Goal: Book appointment/travel/reservation

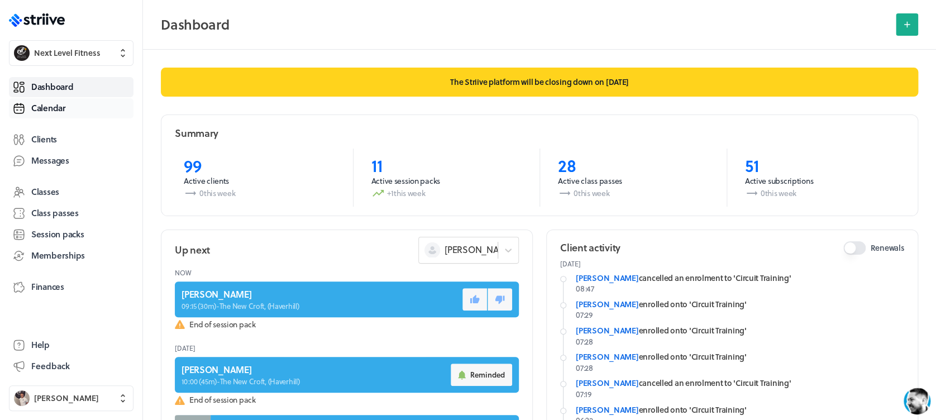
click at [84, 110] on link "Calendar" at bounding box center [71, 108] width 124 height 20
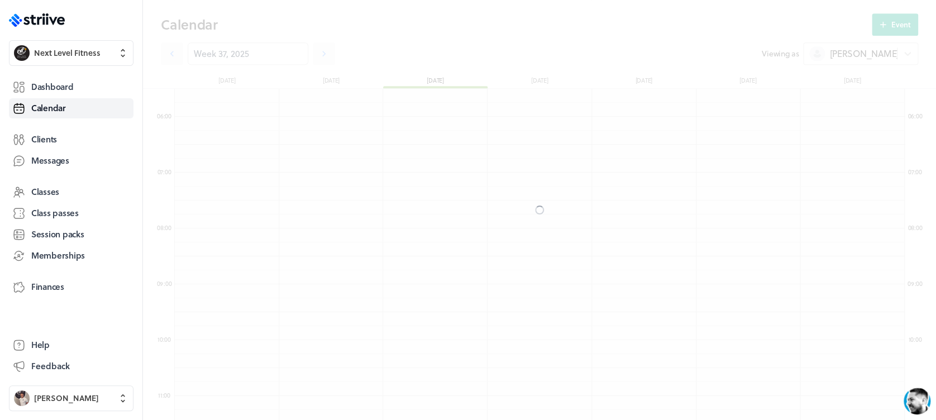
scroll to position [1340, 729]
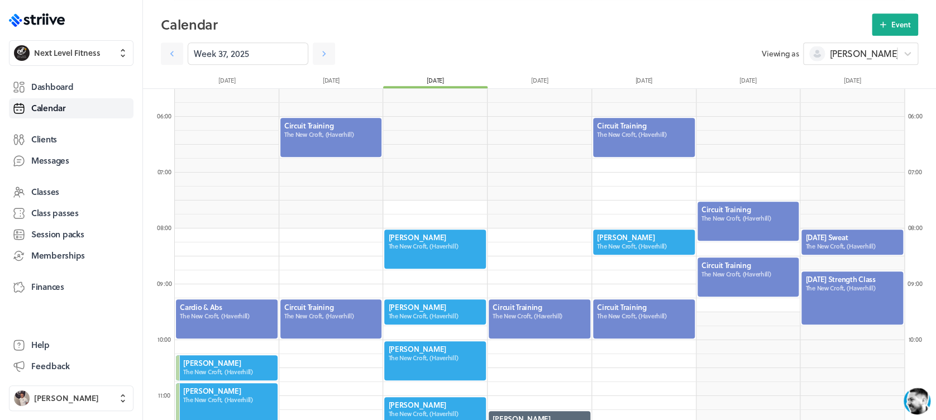
click at [470, 241] on div at bounding box center [435, 248] width 104 height 41
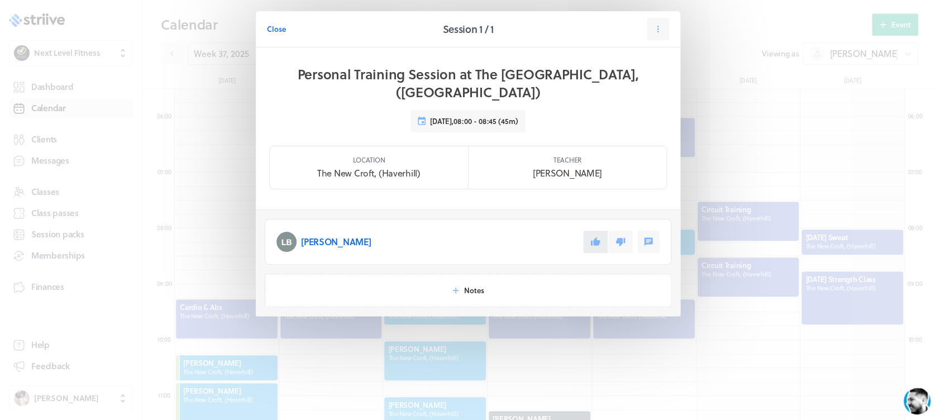
click at [592, 231] on button at bounding box center [595, 242] width 25 height 22
click at [416, 316] on section "Close Session 1 / 1 Personal Training Session at The [GEOGRAPHIC_DATA], ([GEOGR…" at bounding box center [467, 186] width 447 height 372
click at [277, 30] on span "Close" at bounding box center [276, 29] width 19 height 10
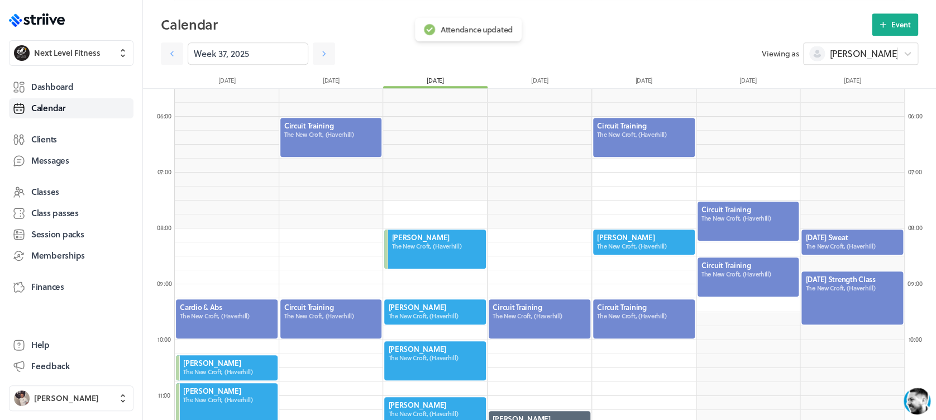
click at [415, 356] on div at bounding box center [435, 360] width 104 height 41
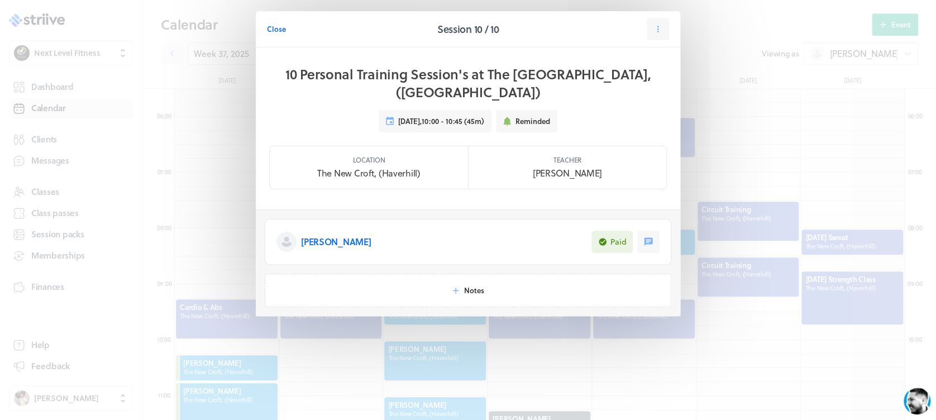
drag, startPoint x: 272, startPoint y: 21, endPoint x: 281, endPoint y: 39, distance: 19.7
click at [272, 21] on button "Close" at bounding box center [276, 29] width 19 height 22
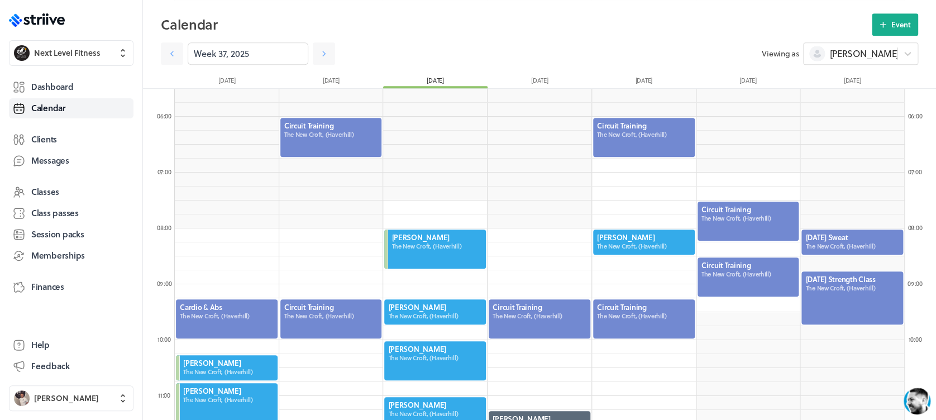
click at [419, 313] on div at bounding box center [435, 311] width 104 height 27
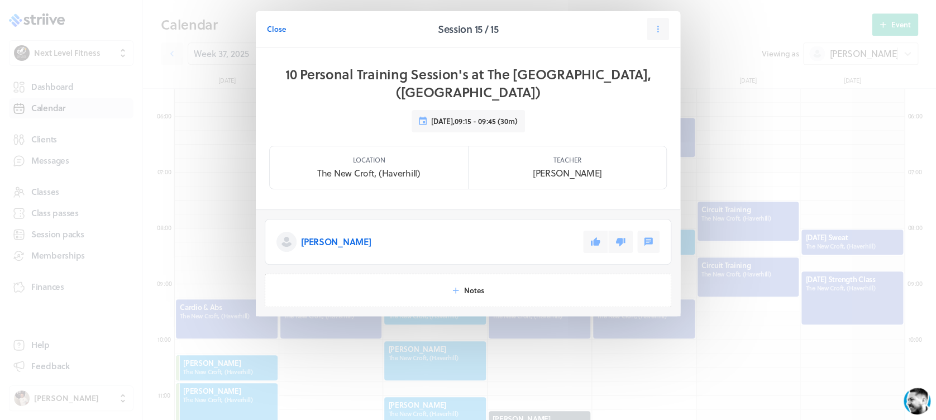
click at [597, 237] on icon at bounding box center [595, 241] width 9 height 8
click at [275, 24] on span "Close" at bounding box center [276, 29] width 19 height 10
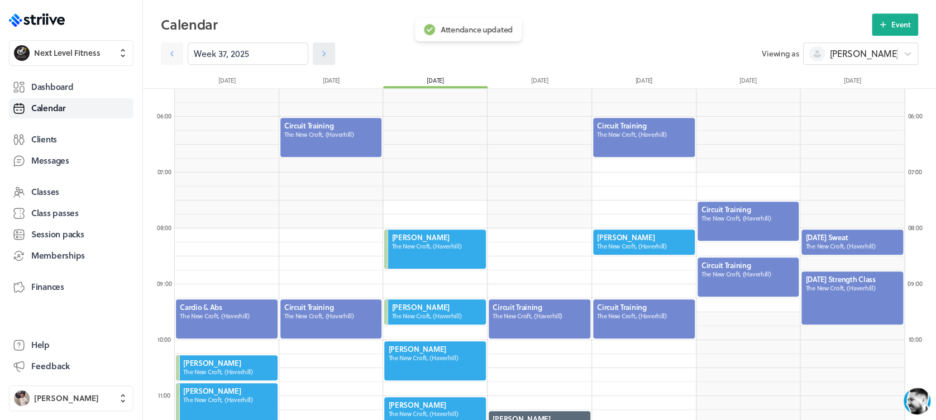
click at [318, 57] on icon at bounding box center [323, 53] width 11 height 11
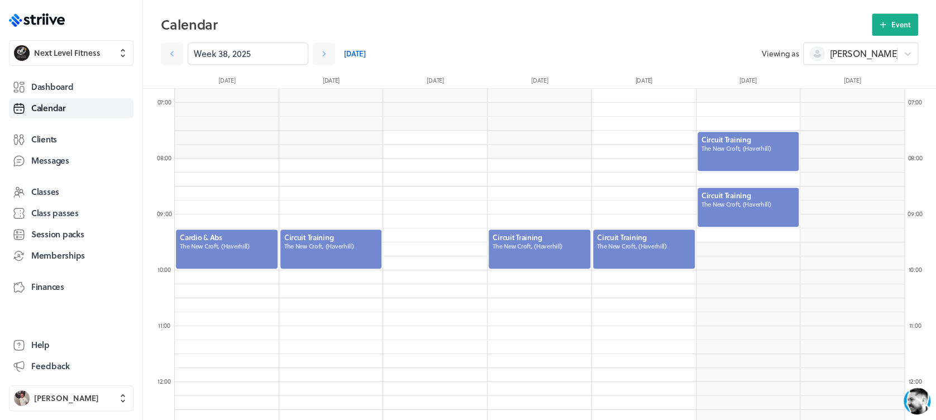
scroll to position [379, 0]
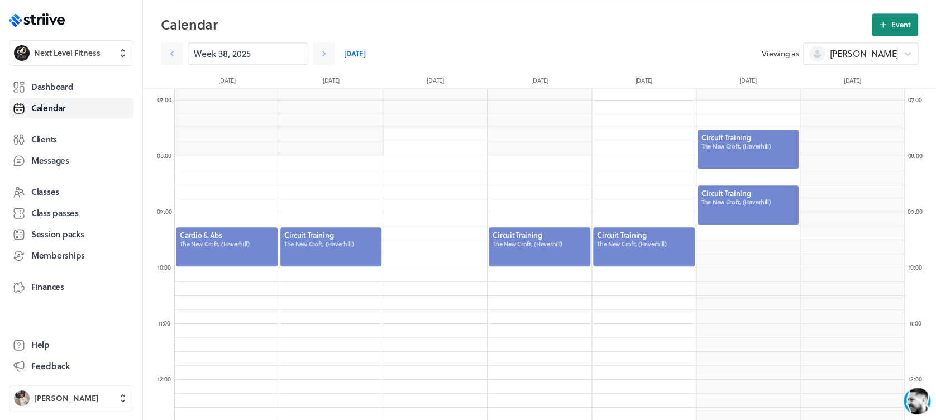
click at [890, 29] on button "Event" at bounding box center [894, 24] width 46 height 22
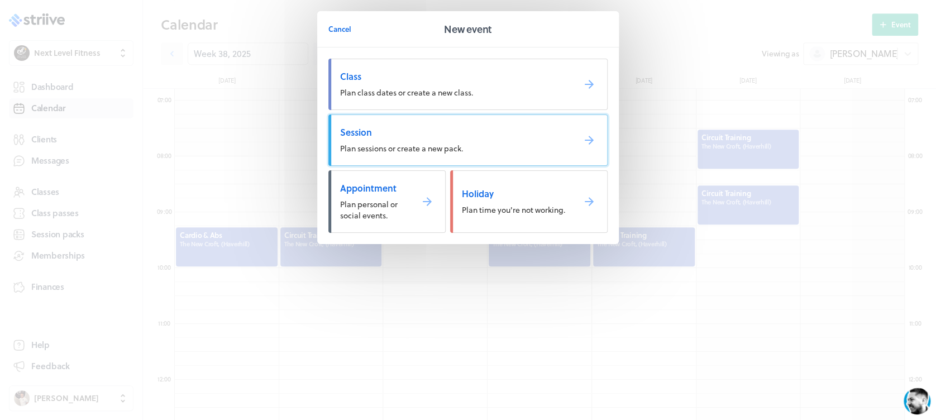
click at [531, 127] on span "Session" at bounding box center [452, 132] width 225 height 12
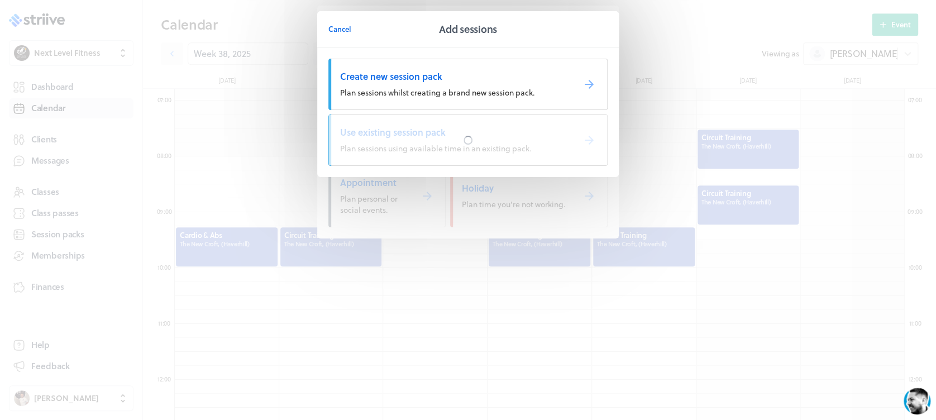
click at [531, 127] on div at bounding box center [468, 140] width 278 height 50
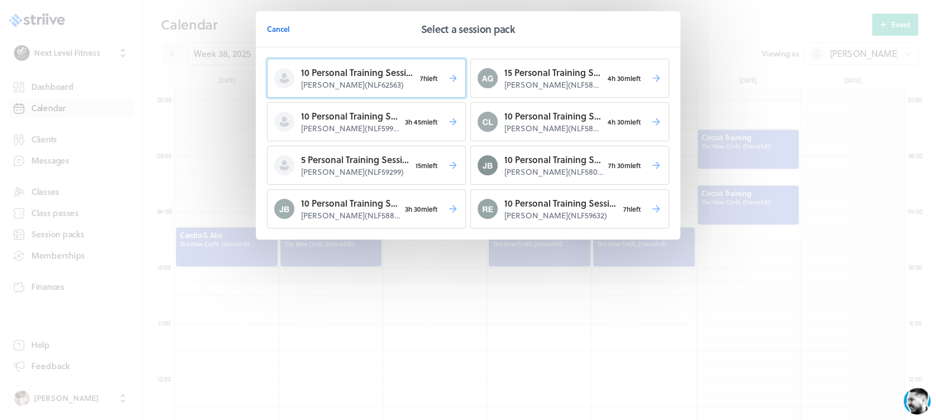
click at [406, 80] on p "[PERSON_NAME] ( NLF62563 )" at bounding box center [358, 84] width 114 height 11
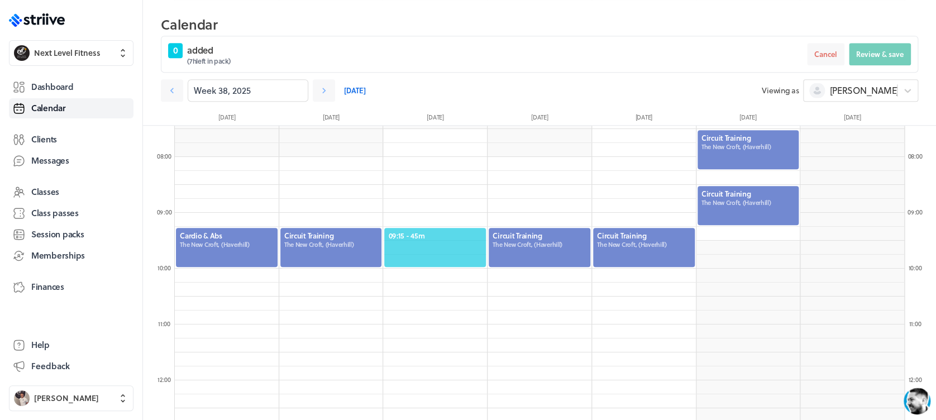
click at [441, 231] on span "09:15 - 45m" at bounding box center [435, 236] width 94 height 10
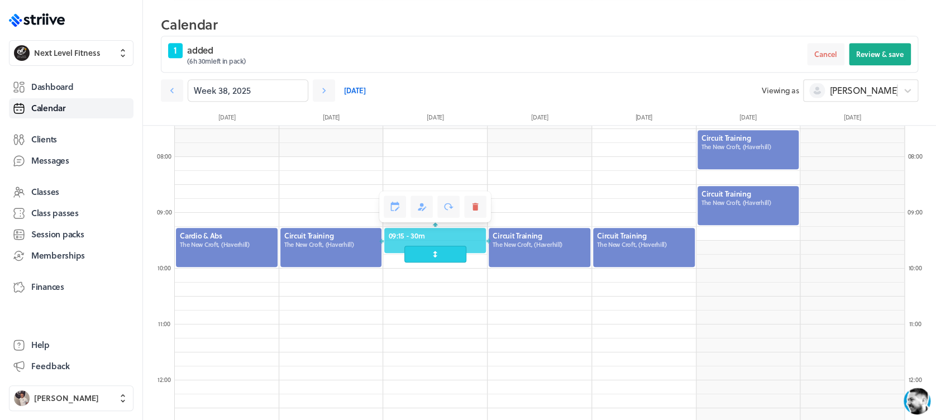
click at [440, 259] on span at bounding box center [435, 254] width 62 height 17
click at [875, 55] on span "Review & save" at bounding box center [879, 54] width 47 height 10
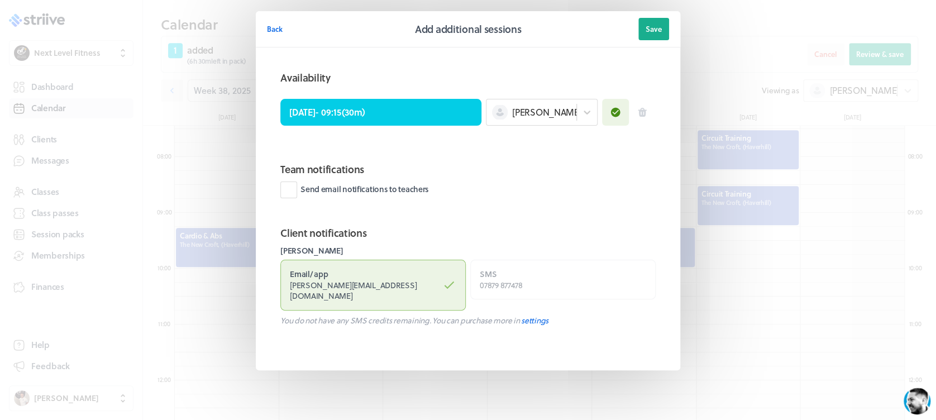
click at [657, 27] on span "Save" at bounding box center [653, 29] width 16 height 10
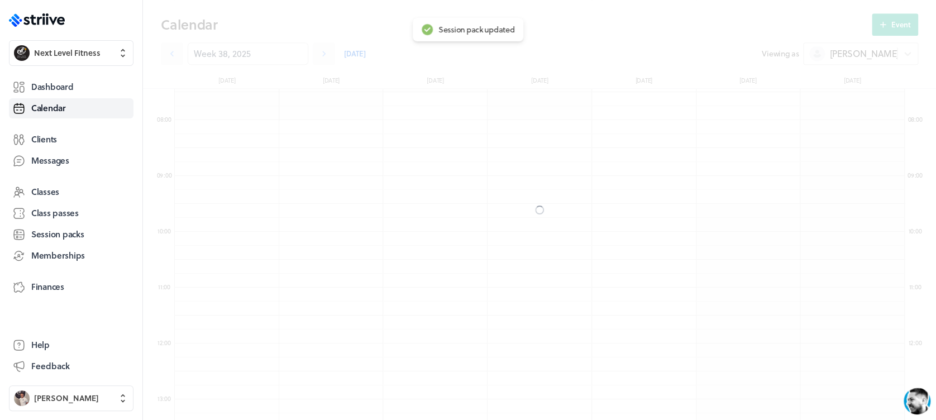
scroll to position [379, 0]
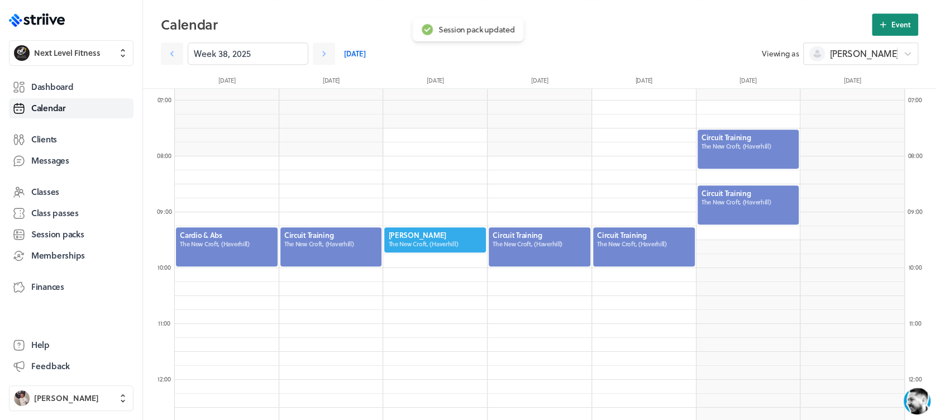
click at [893, 22] on span "Event" at bounding box center [901, 25] width 20 height 10
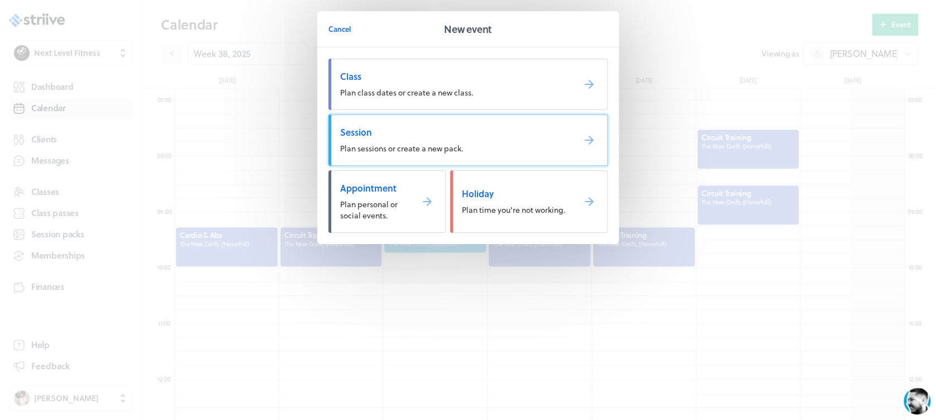
click at [500, 140] on link "Session Plan sessions or create a new pack." at bounding box center [467, 139] width 279 height 51
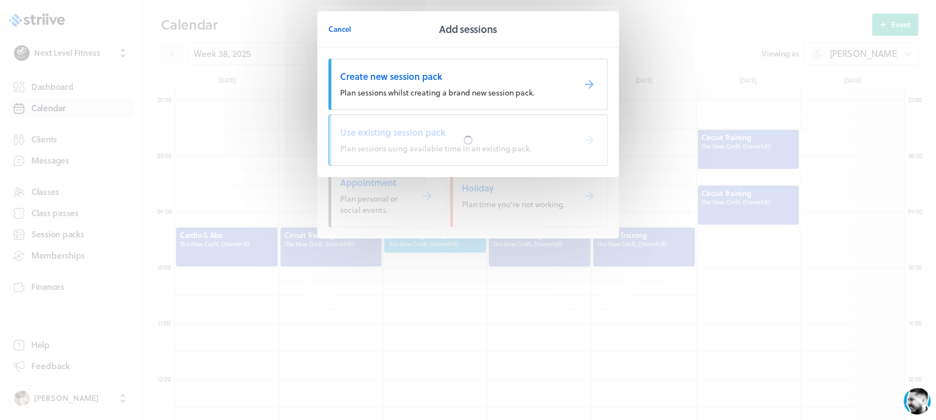
click at [500, 140] on link "Use existing session pack Plan sessions using available time in an existing pac…" at bounding box center [467, 139] width 279 height 51
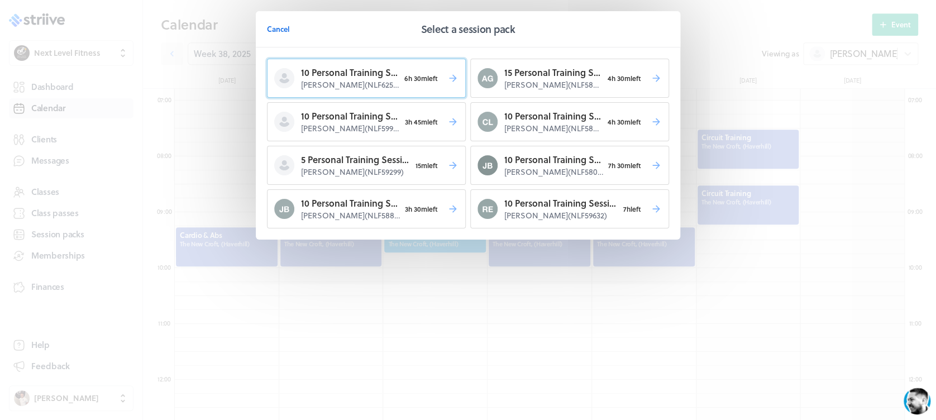
click at [365, 69] on p "10 Personal Training Session's" at bounding box center [350, 72] width 98 height 13
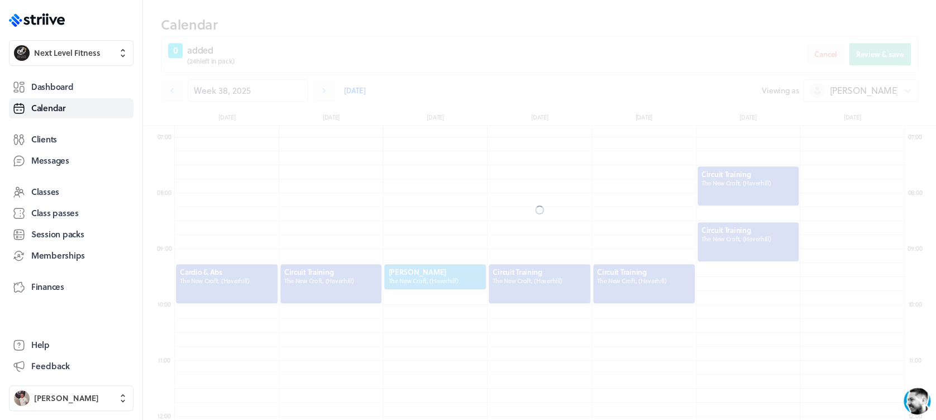
scroll to position [415, 0]
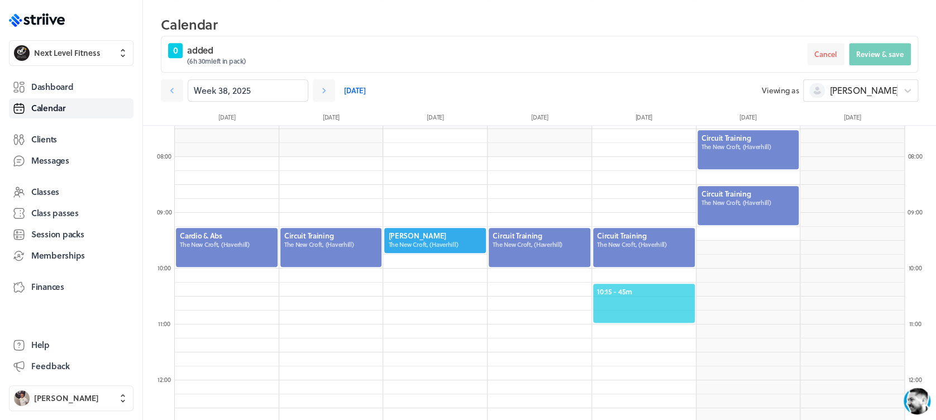
click at [648, 286] on span "10:15 - 45m" at bounding box center [644, 291] width 94 height 10
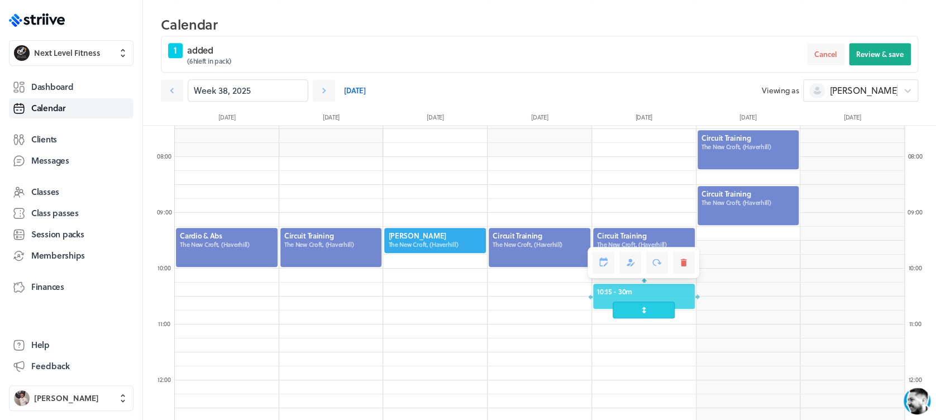
drag, startPoint x: 649, startPoint y: 330, endPoint x: 644, endPoint y: 305, distance: 25.0
click at [644, 305] on span at bounding box center [643, 309] width 62 height 17
click at [877, 52] on span "Review & save" at bounding box center [879, 54] width 47 height 10
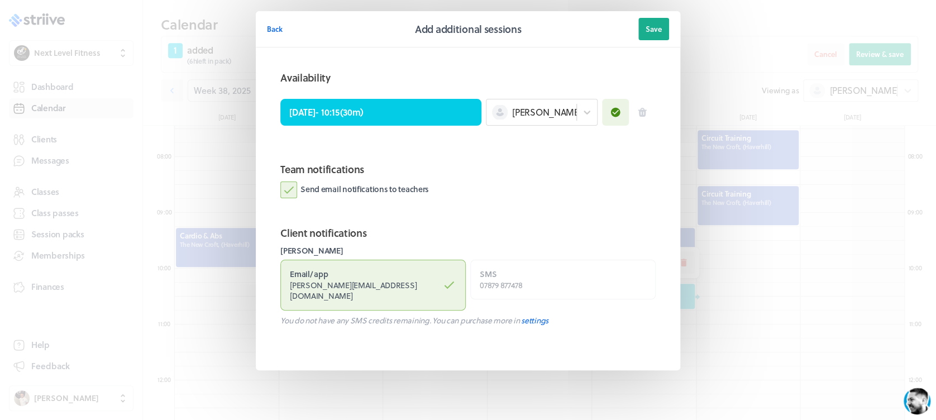
click at [283, 185] on label "Send email notifications to teachers" at bounding box center [354, 189] width 148 height 17
click at [0, 0] on input "Send email notifications to teachers" at bounding box center [0, 0] width 0 height 0
click at [659, 21] on button "Save" at bounding box center [653, 29] width 31 height 22
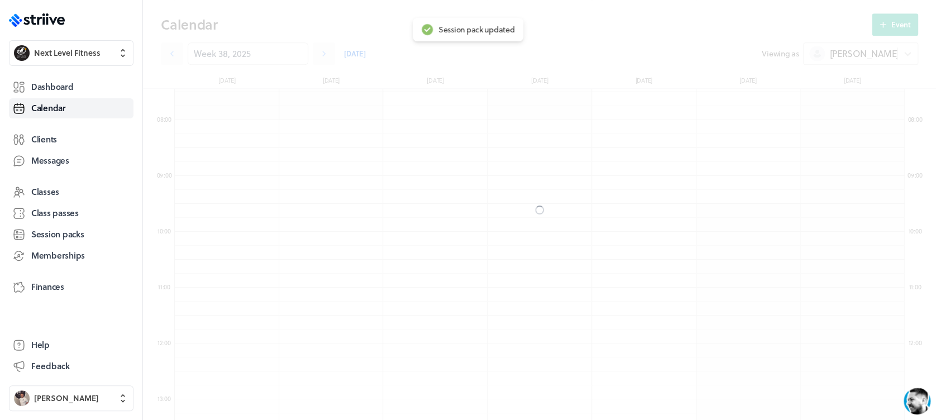
scroll to position [379, 0]
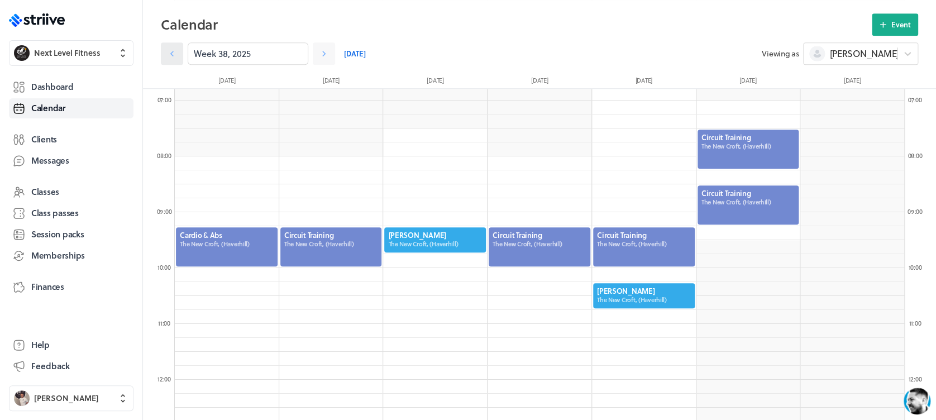
click at [176, 54] on icon at bounding box center [171, 53] width 11 height 11
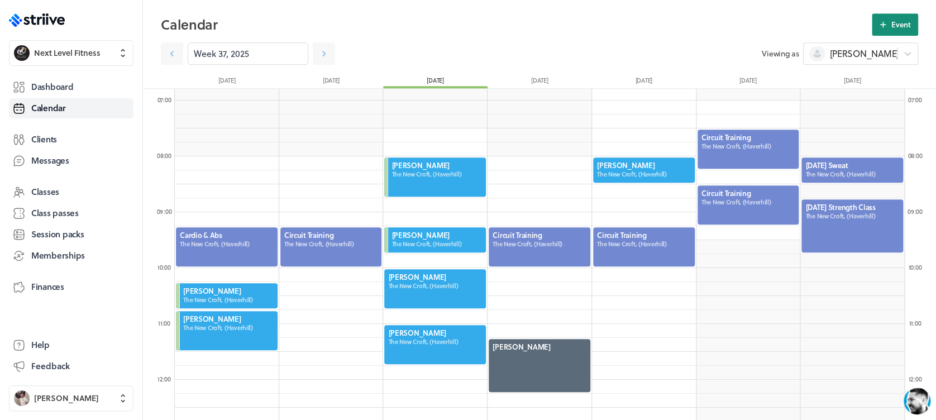
click at [893, 25] on span "Event" at bounding box center [901, 25] width 20 height 10
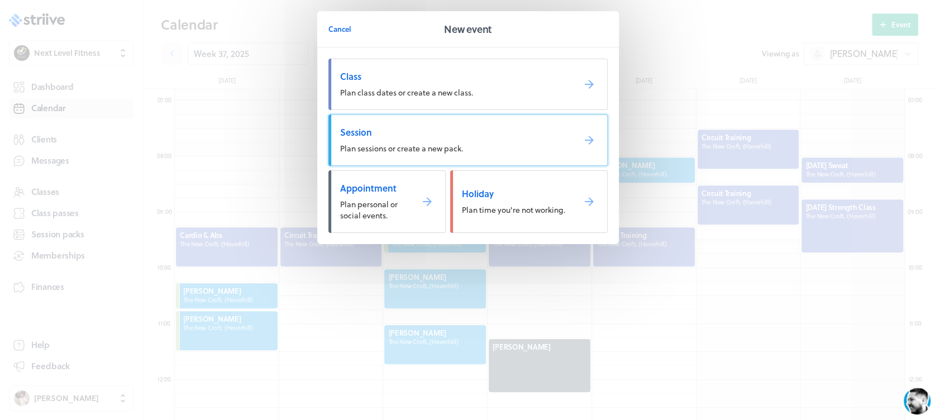
click at [470, 135] on span "Session" at bounding box center [452, 132] width 225 height 12
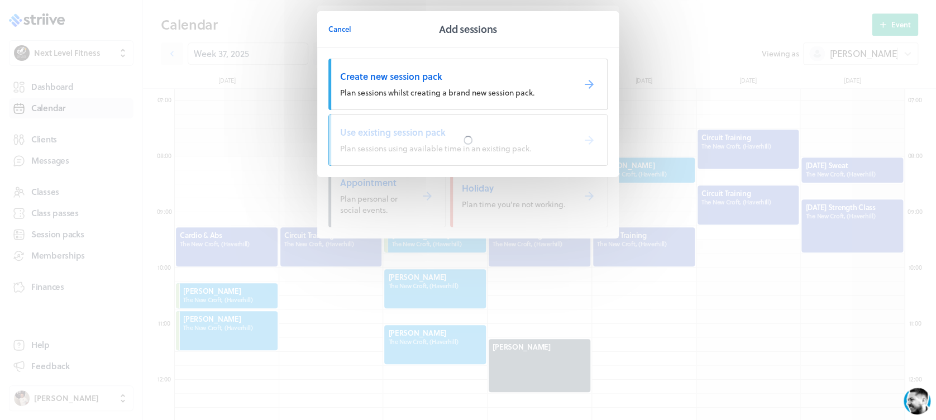
click at [470, 135] on div at bounding box center [468, 140] width 278 height 50
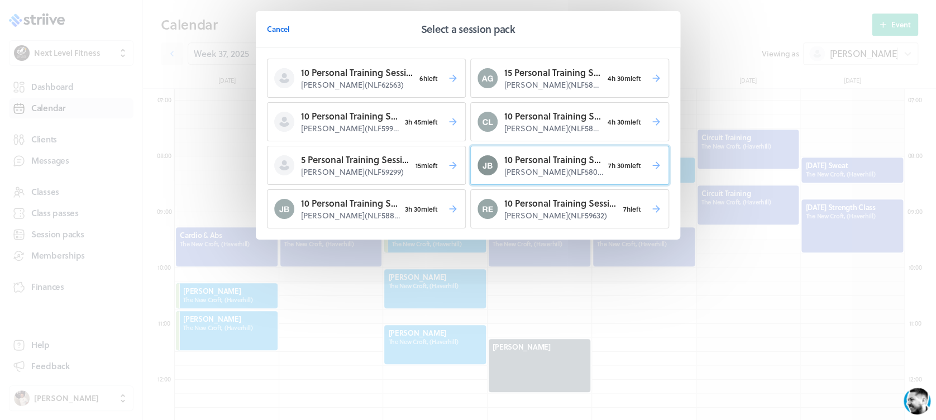
click at [532, 174] on p "[PERSON_NAME] ( NLF58079 )" at bounding box center [553, 171] width 99 height 11
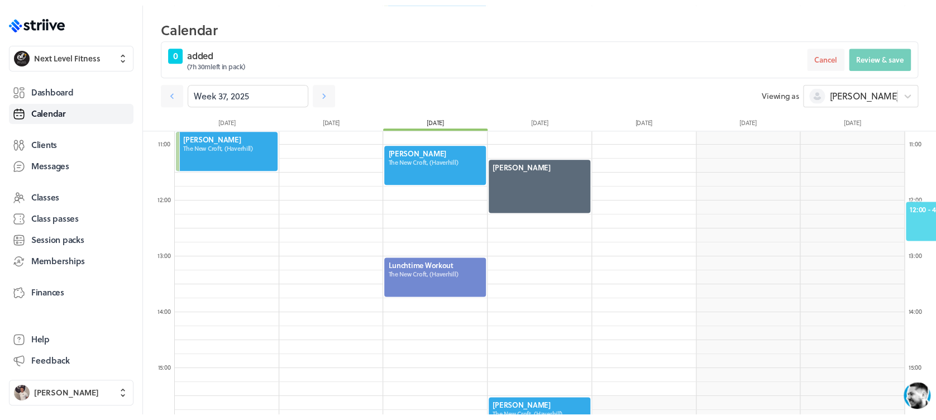
scroll to position [624, 0]
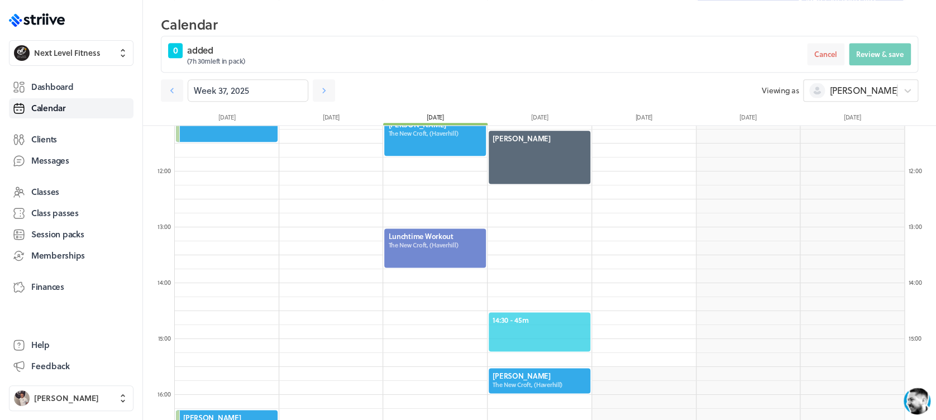
click at [554, 321] on span "14:30 - 45m" at bounding box center [539, 320] width 94 height 10
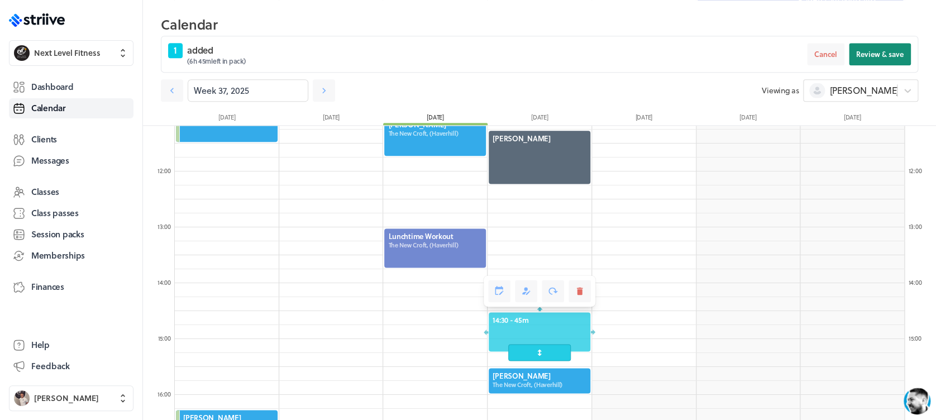
click at [882, 51] on span "Review & save" at bounding box center [879, 54] width 47 height 10
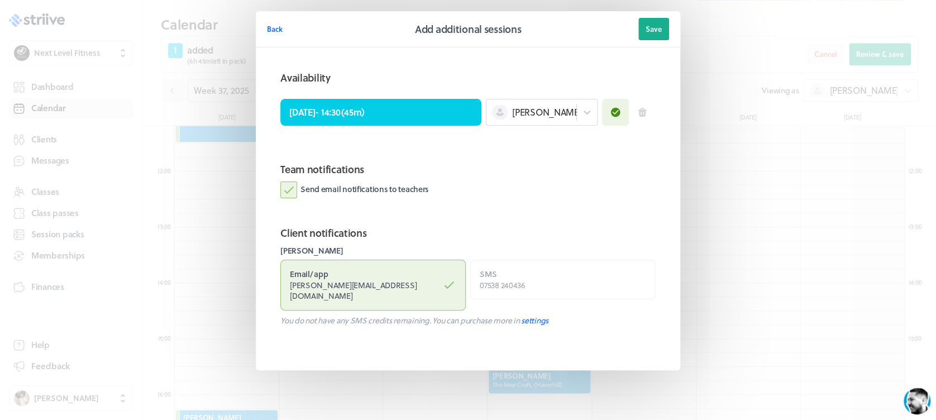
click at [287, 189] on label "Send email notifications to teachers" at bounding box center [354, 189] width 148 height 17
click at [0, 0] on input "Send email notifications to teachers" at bounding box center [0, 0] width 0 height 0
click at [666, 19] on button "Save" at bounding box center [653, 29] width 31 height 22
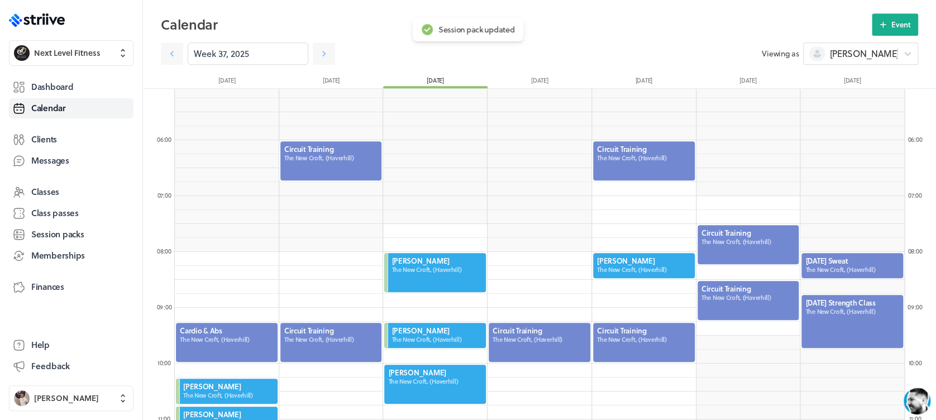
scroll to position [280, 0]
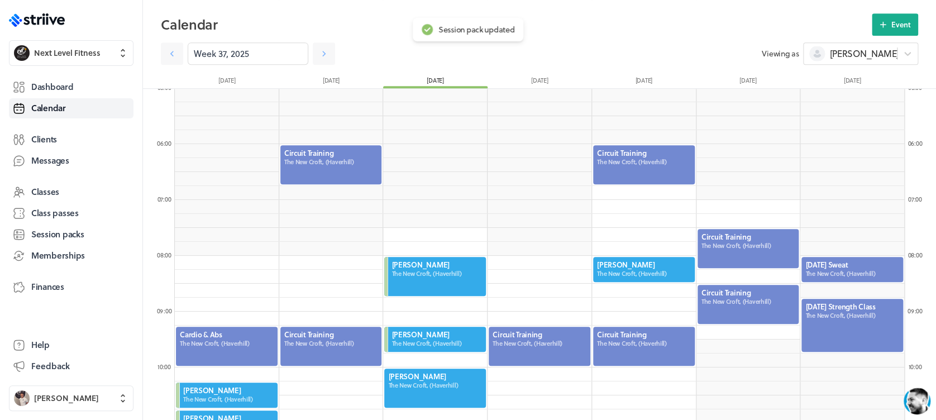
click at [630, 170] on div at bounding box center [644, 164] width 104 height 41
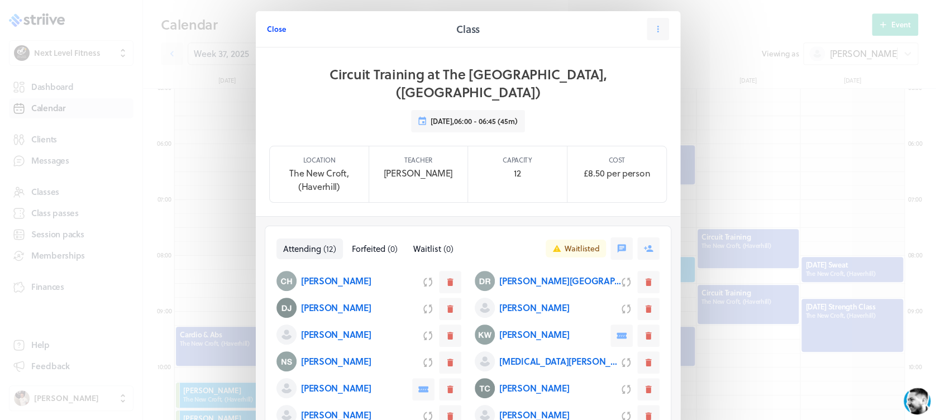
click at [276, 28] on span "Close" at bounding box center [276, 29] width 19 height 10
